Goal: Task Accomplishment & Management: Manage account settings

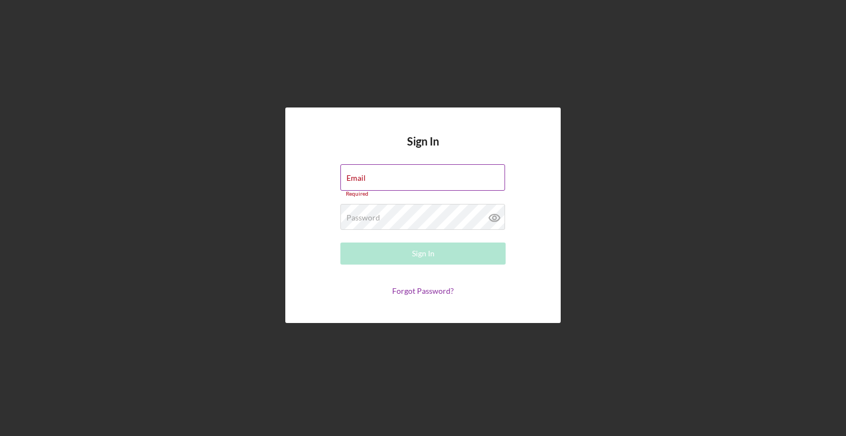
click at [494, 179] on keeper-lock "Open Keeper Popup" at bounding box center [496, 177] width 13 height 13
type input "[EMAIL_ADDRESS][DOMAIN_NAME]"
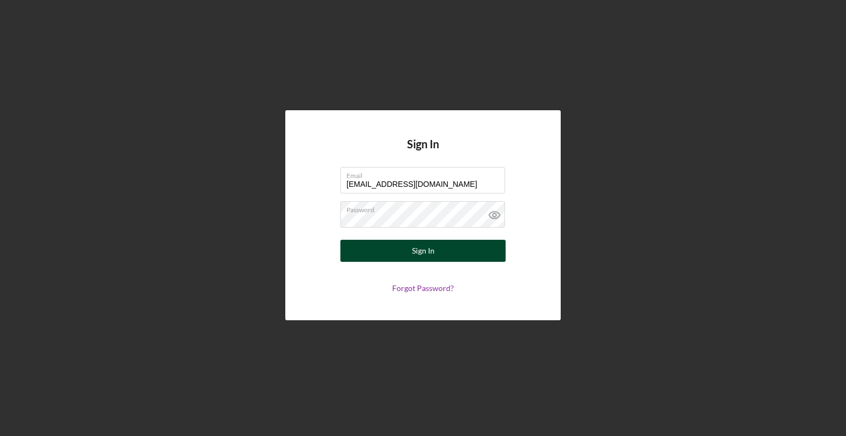
click at [440, 250] on button "Sign In" at bounding box center [423, 251] width 165 height 22
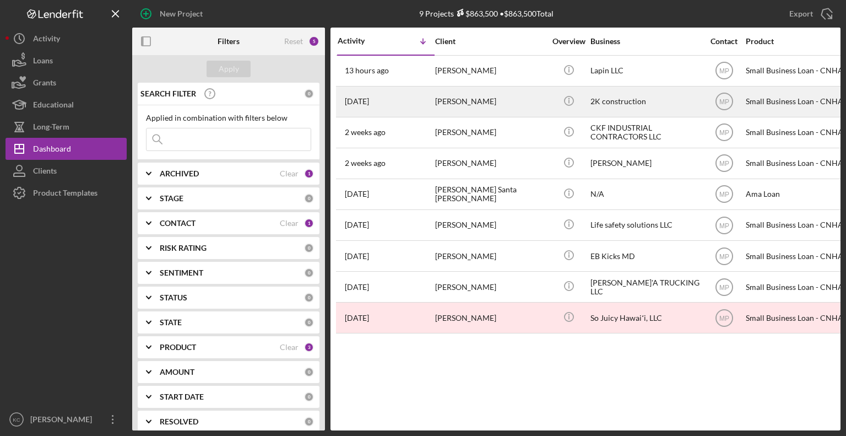
click at [443, 100] on div "[PERSON_NAME]" at bounding box center [490, 101] width 110 height 29
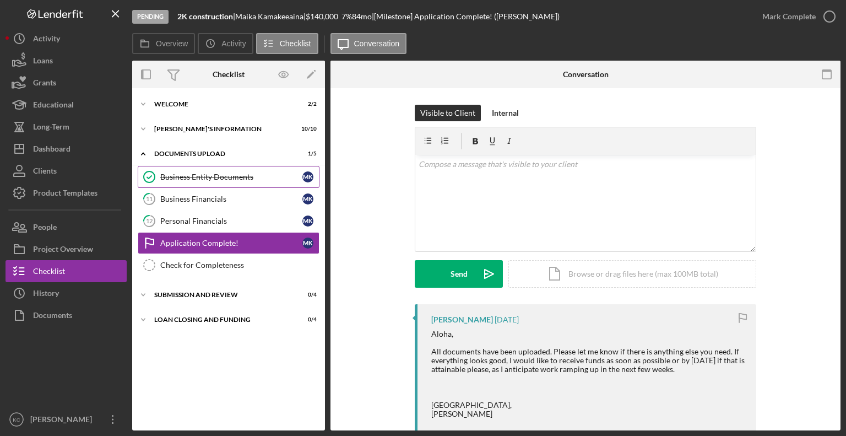
click at [236, 176] on div "Business Entity Documents" at bounding box center [231, 176] width 142 height 9
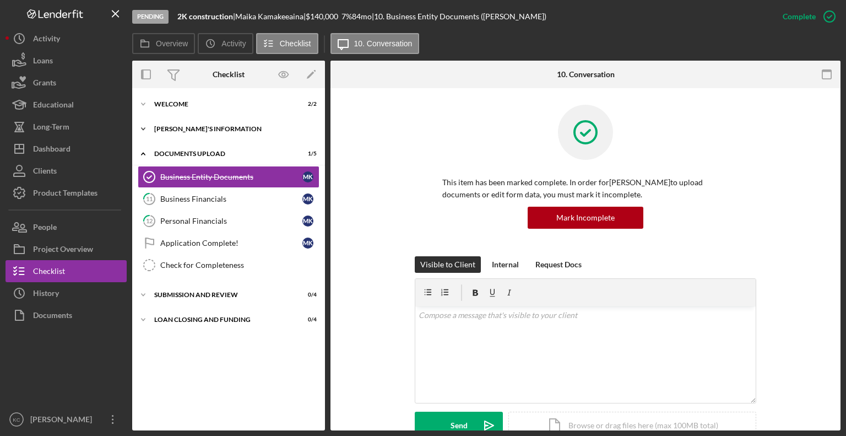
click at [157, 128] on div "[PERSON_NAME]'S INFORMATION" at bounding box center [232, 129] width 157 height 7
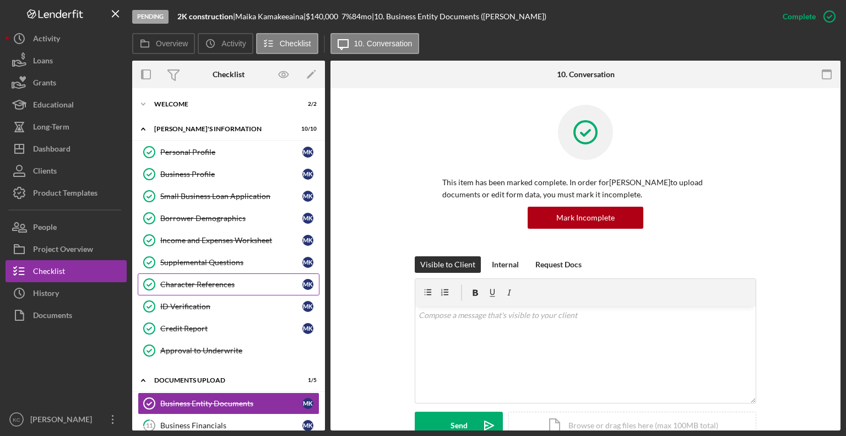
click at [217, 286] on div "Character References" at bounding box center [231, 284] width 142 height 9
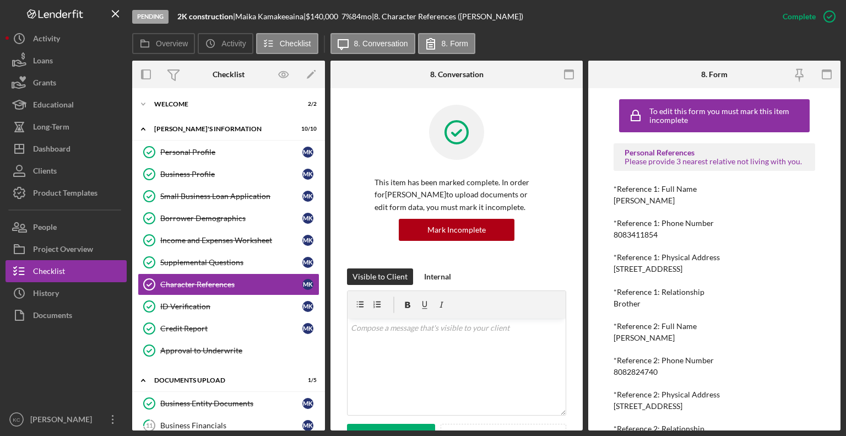
click at [522, 112] on div at bounding box center [457, 141] width 164 height 72
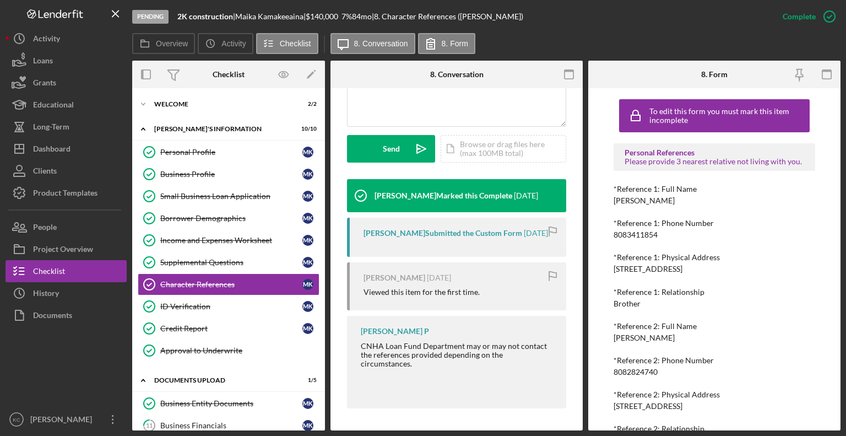
scroll to position [297, 0]
click at [225, 171] on div "Business Profile" at bounding box center [231, 174] width 142 height 9
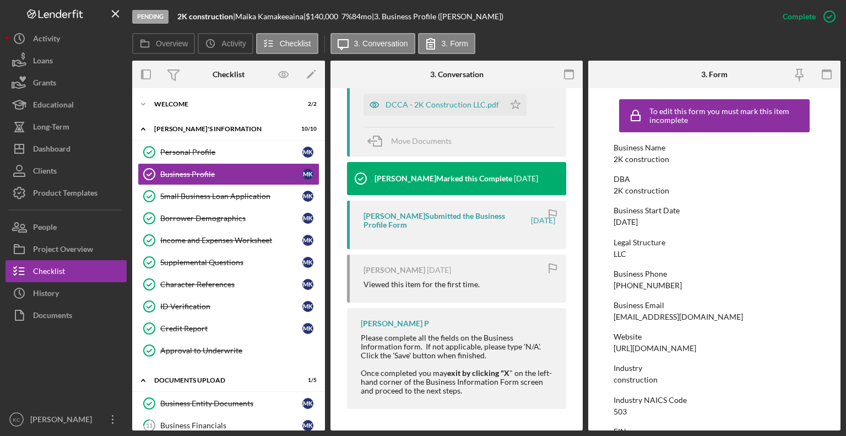
scroll to position [353, 0]
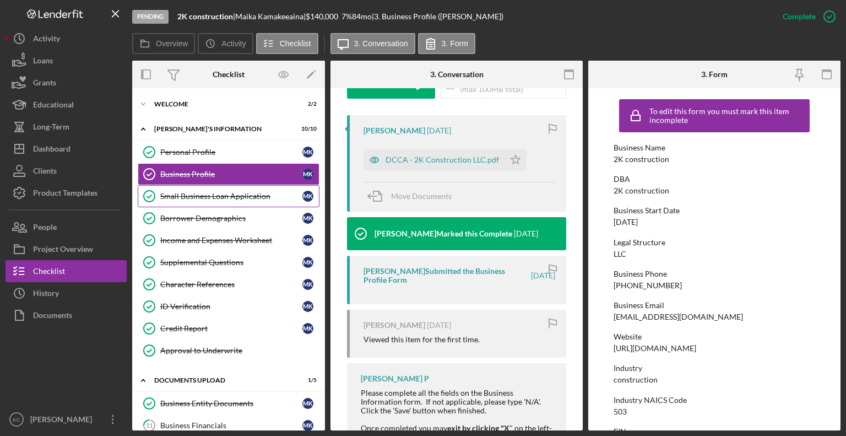
click at [193, 195] on div "Small Business Loan Application" at bounding box center [231, 196] width 142 height 9
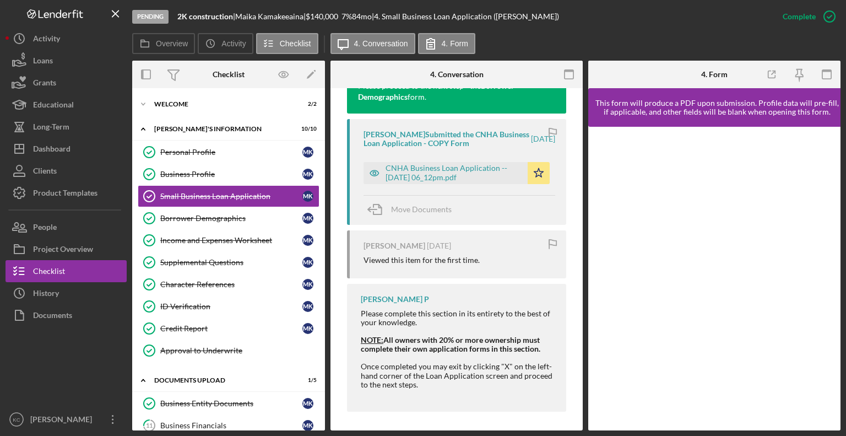
scroll to position [551, 0]
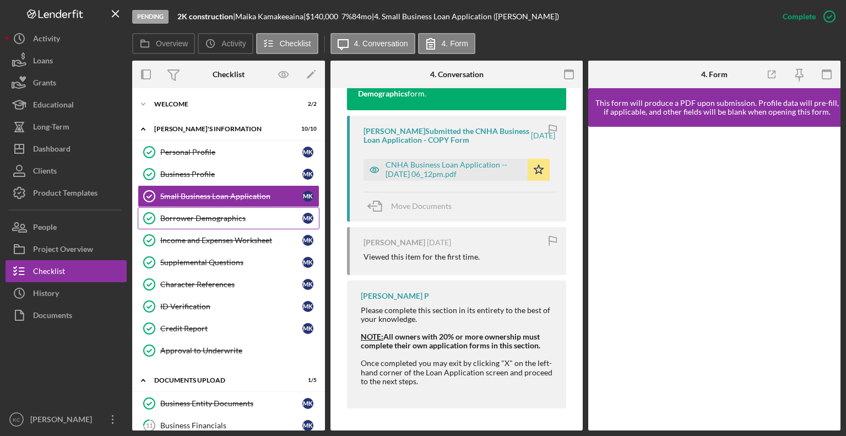
click at [179, 224] on link "Borrower Demographics Borrower Demographics M K" at bounding box center [229, 218] width 182 height 22
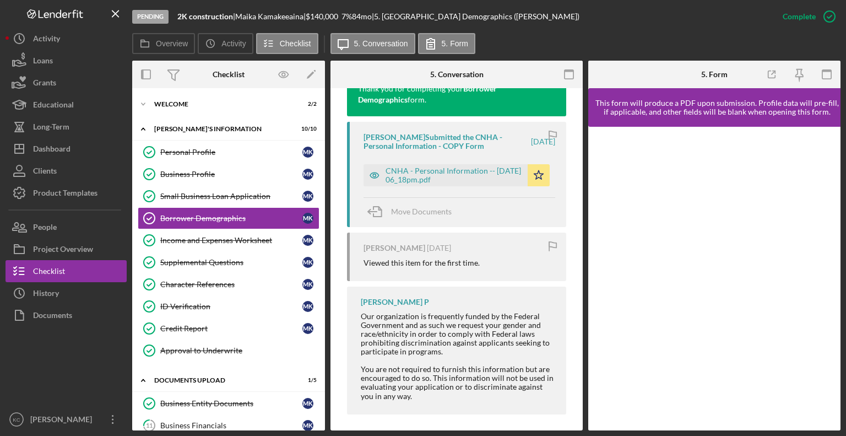
scroll to position [426, 0]
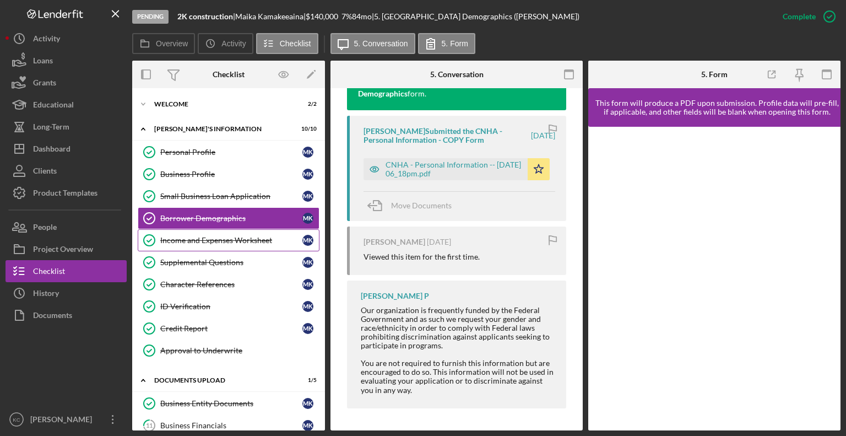
click at [169, 245] on link "Income and Expenses Worksheet Income and Expenses Worksheet M K" at bounding box center [229, 240] width 182 height 22
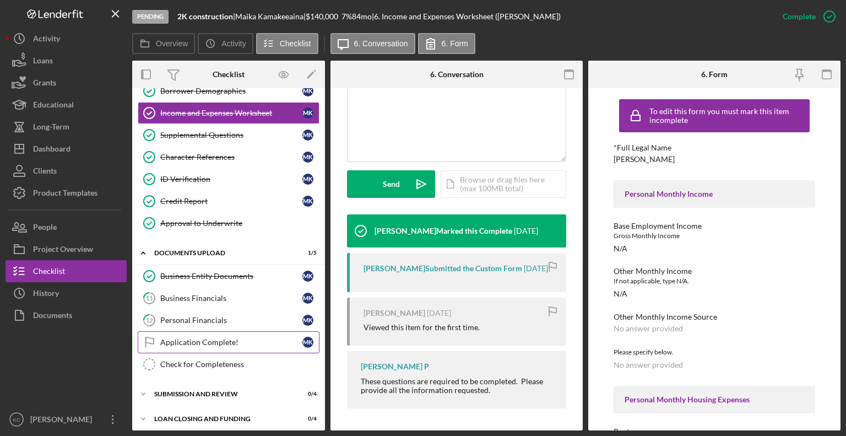
scroll to position [129, 0]
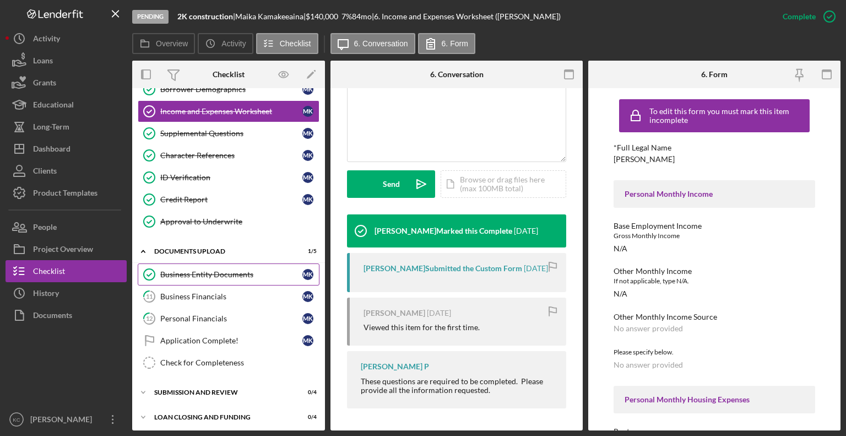
click at [229, 270] on div "Business Entity Documents" at bounding box center [231, 274] width 142 height 9
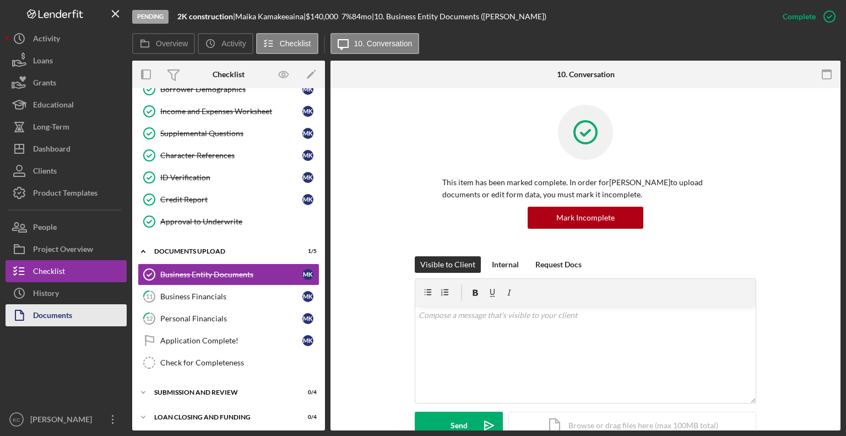
click at [39, 307] on div "Documents" at bounding box center [52, 316] width 39 height 25
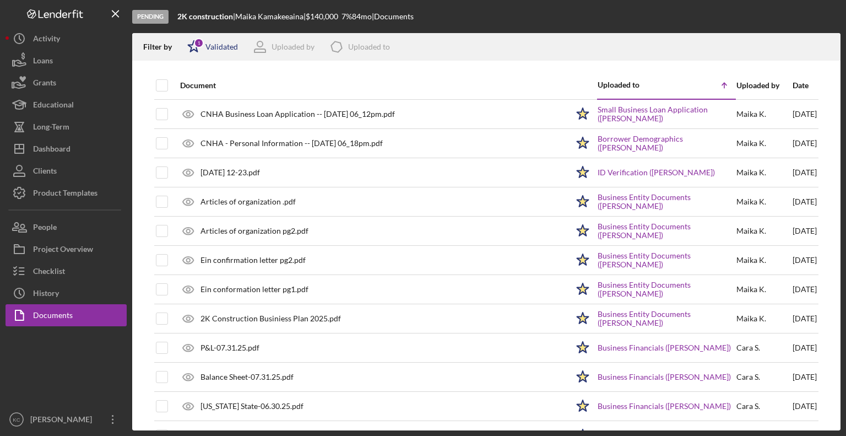
click at [229, 48] on div "Validated" at bounding box center [222, 46] width 33 height 9
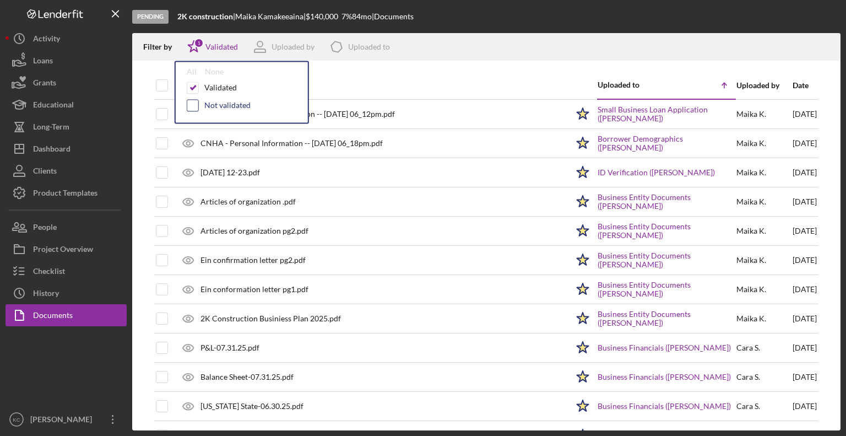
click at [192, 107] on input "checkbox" at bounding box center [192, 105] width 11 height 11
checkbox input "true"
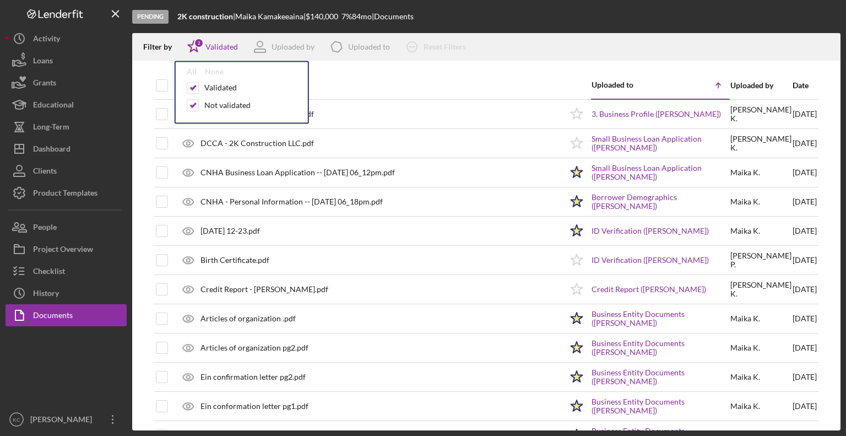
click at [420, 80] on div "Document" at bounding box center [371, 85] width 382 height 26
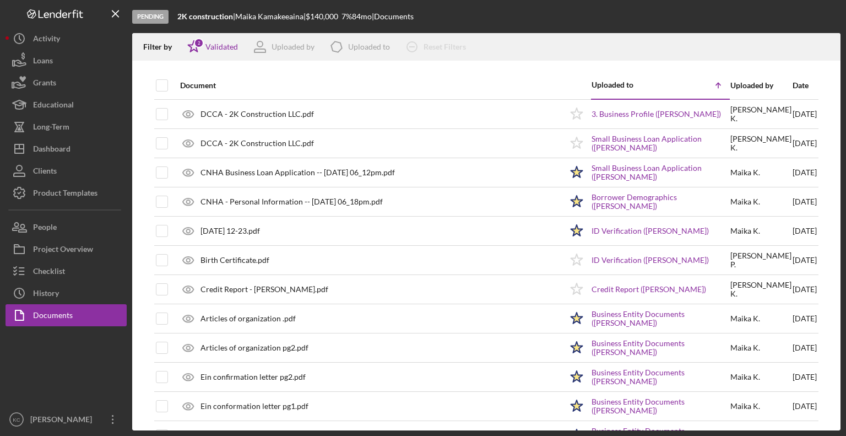
click at [793, 83] on div "Date" at bounding box center [805, 85] width 24 height 9
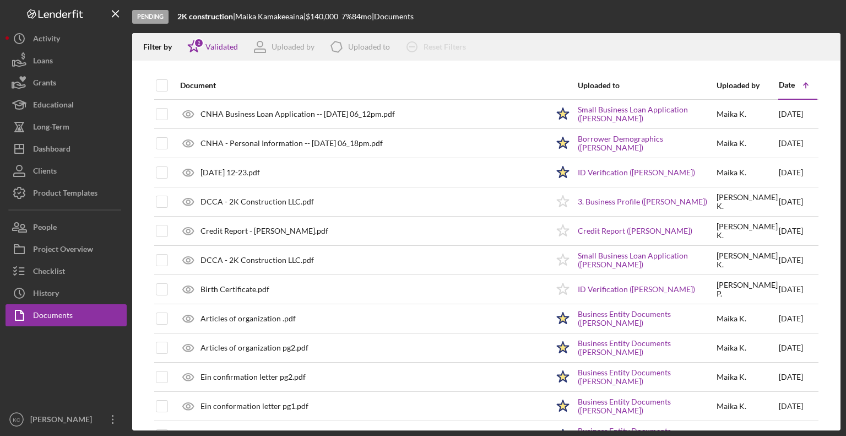
click at [785, 88] on div "Date" at bounding box center [787, 84] width 16 height 9
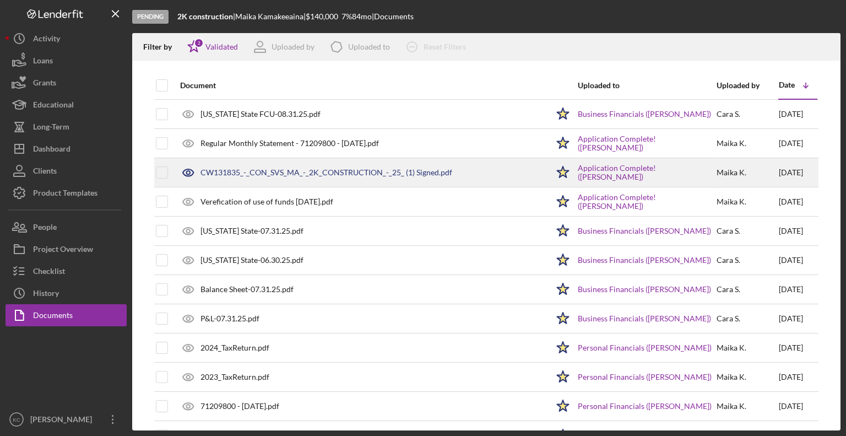
click at [371, 170] on div "CW131835_-_CON_SVS_MA_-_2K_CONSTRUCTION_-_25_ (1) Signed.pdf" at bounding box center [327, 172] width 252 height 9
